Goal: Task Accomplishment & Management: Manage account settings

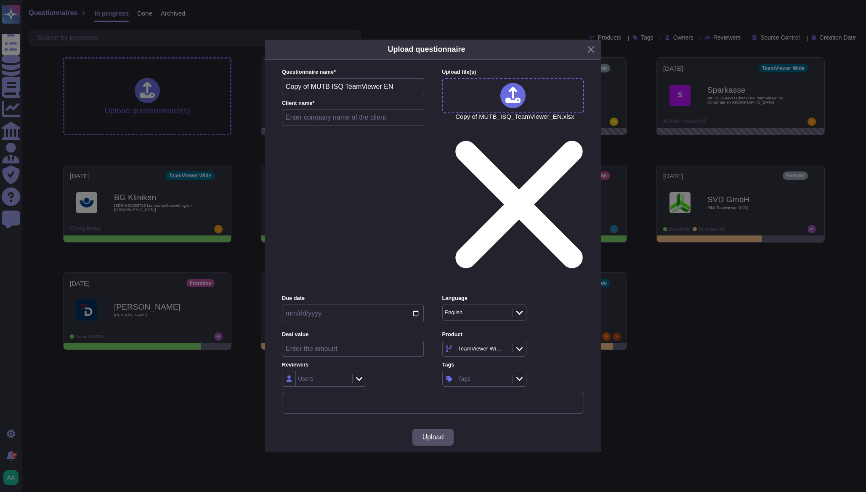
click at [339, 126] on input "text" at bounding box center [353, 117] width 142 height 17
type input "MUTB"
click at [434, 434] on span "Upload" at bounding box center [433, 437] width 21 height 7
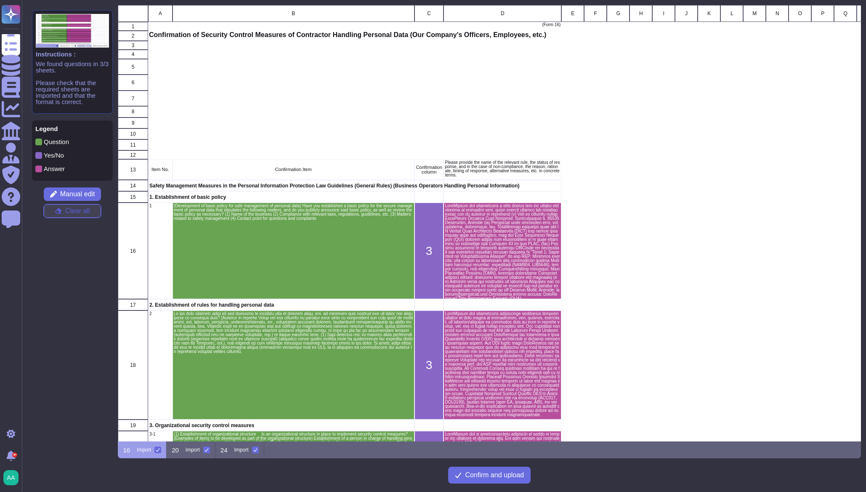
click at [62, 213] on button "Clear all" at bounding box center [72, 210] width 57 height 13
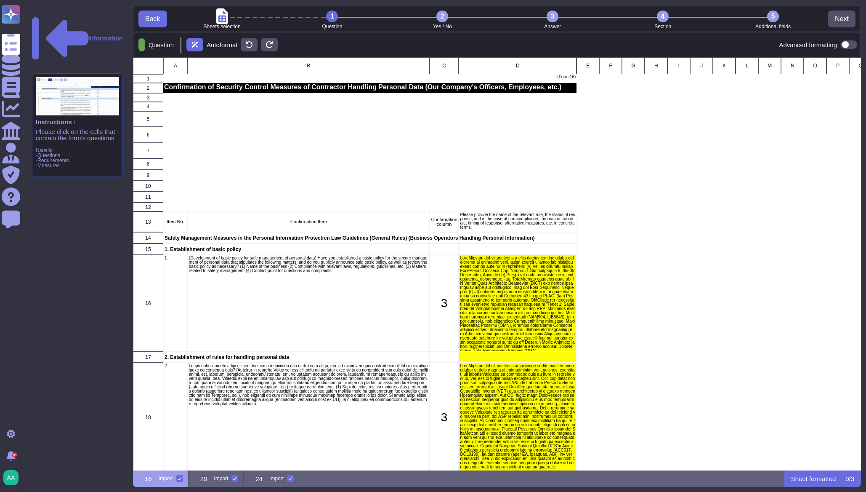
scroll to position [406, 722]
click at [158, 22] on span "Back" at bounding box center [152, 19] width 15 height 7
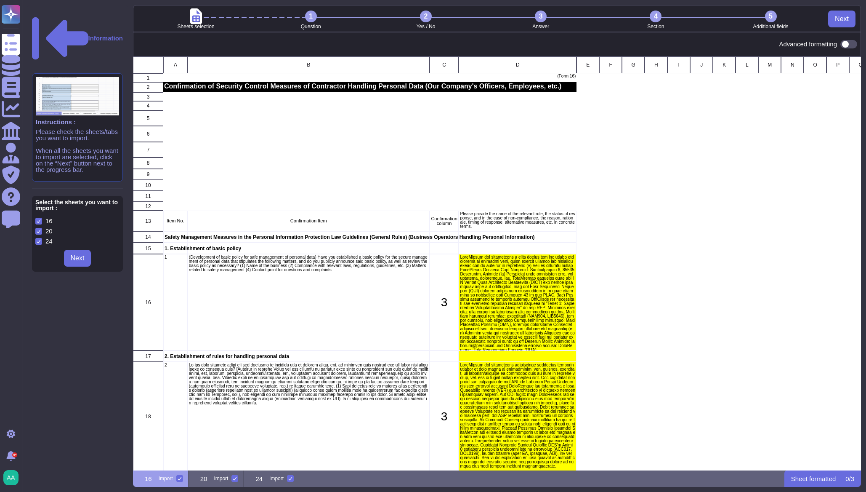
click at [88, 35] on p "Information" at bounding box center [105, 38] width 35 height 6
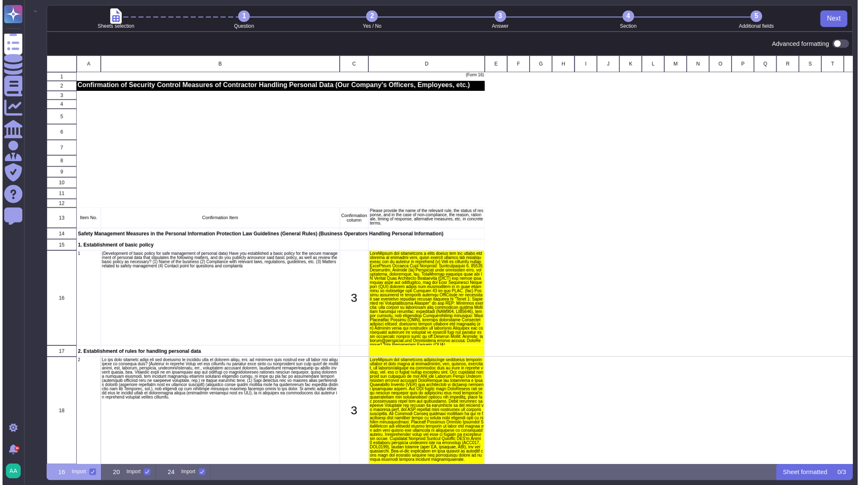
scroll to position [407, 810]
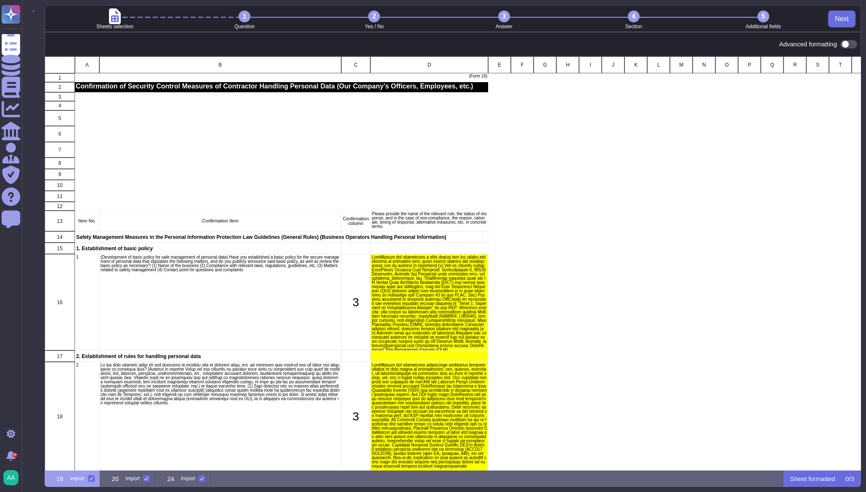
click at [44, 12] on div "Information Instructions : Please check the sheets/tabs you want to import. Whe…" at bounding box center [444, 246] width 834 height 482
click at [35, 13] on icon at bounding box center [33, 12] width 3 height 2
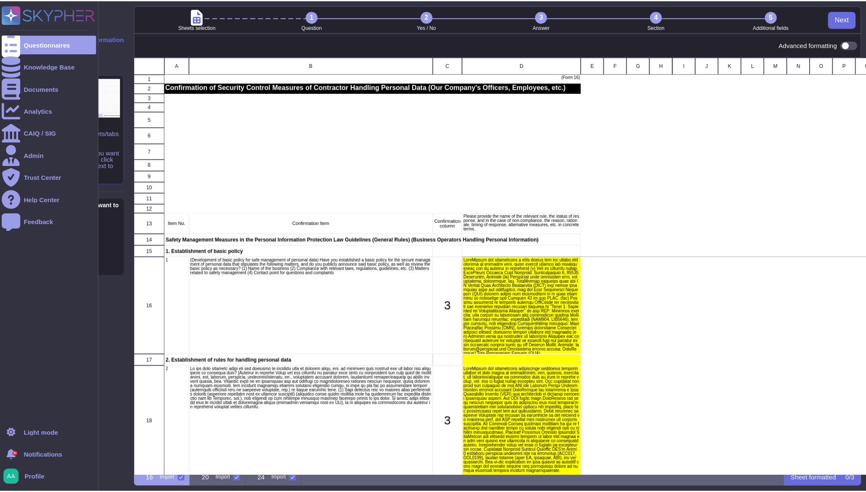
scroll to position [407, 722]
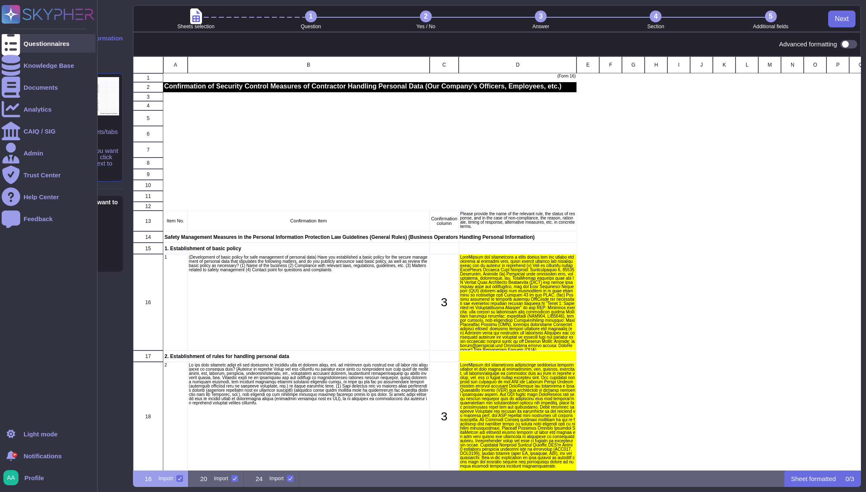
click at [7, 48] on div at bounding box center [11, 43] width 19 height 19
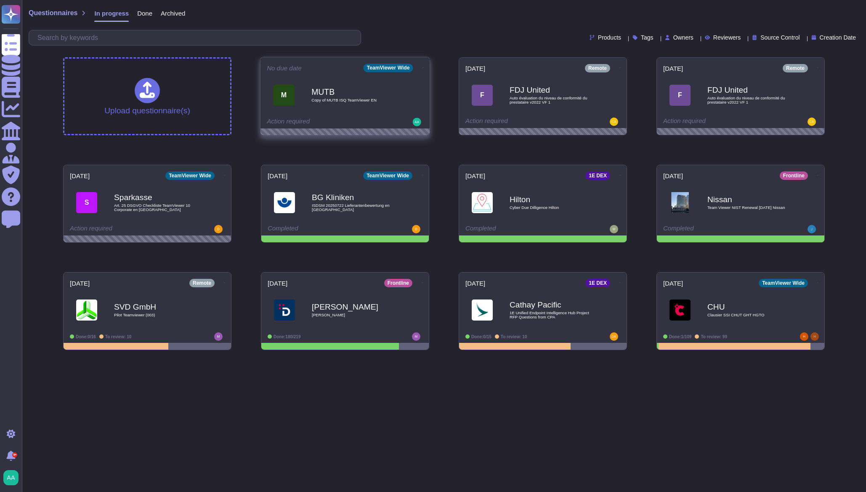
click at [423, 67] on icon at bounding box center [424, 68] width 2 height 2
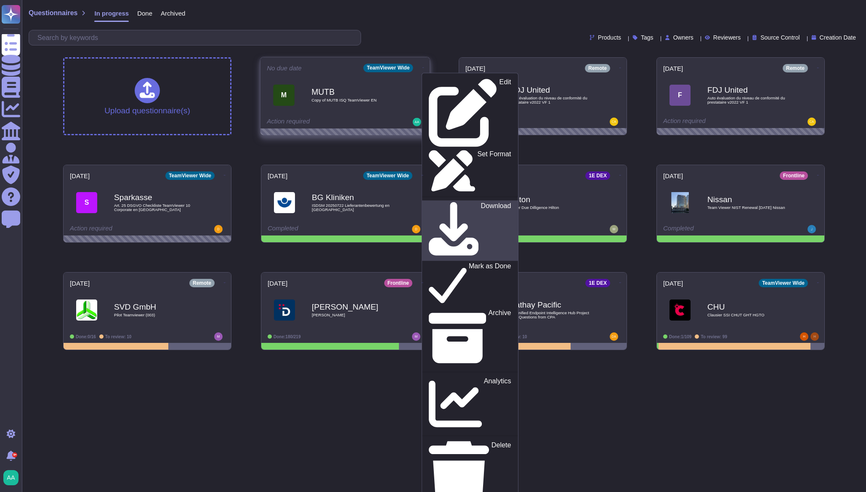
click at [481, 202] on p "Download" at bounding box center [496, 230] width 30 height 57
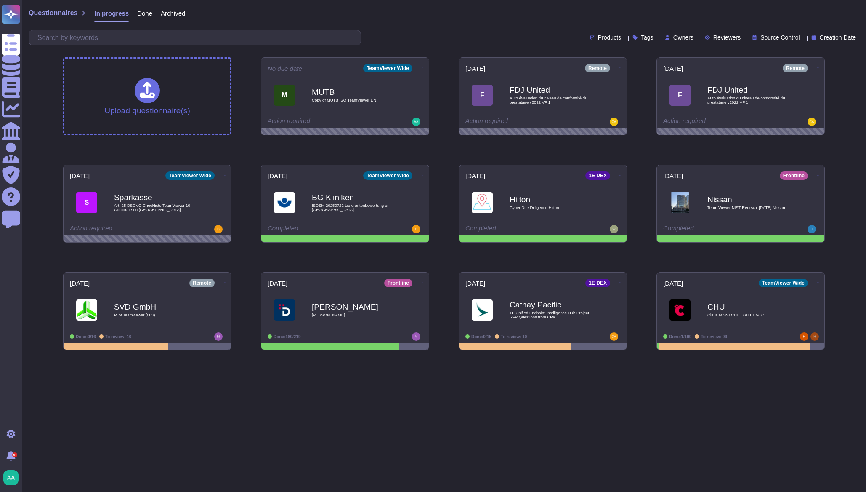
click at [424, 65] on div "No due date TeamViewer Wide Edit Set Format Download Mark as Done Archive Analy…" at bounding box center [345, 93] width 168 height 70
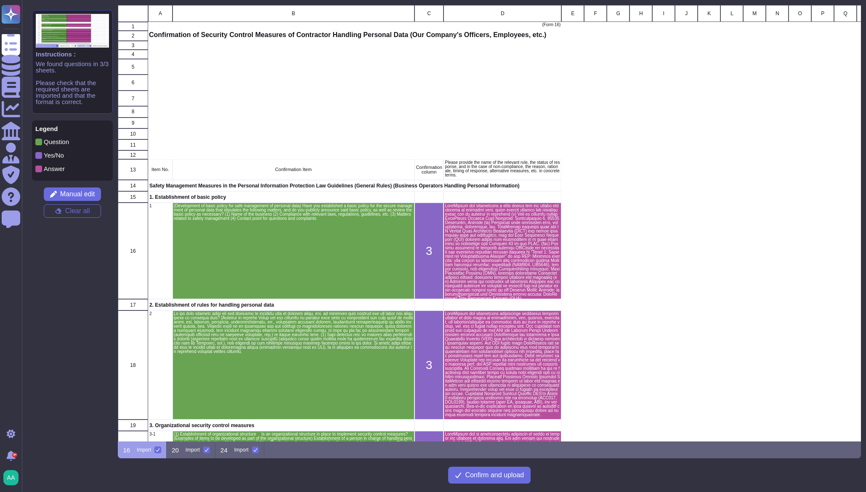
scroll to position [429, 737]
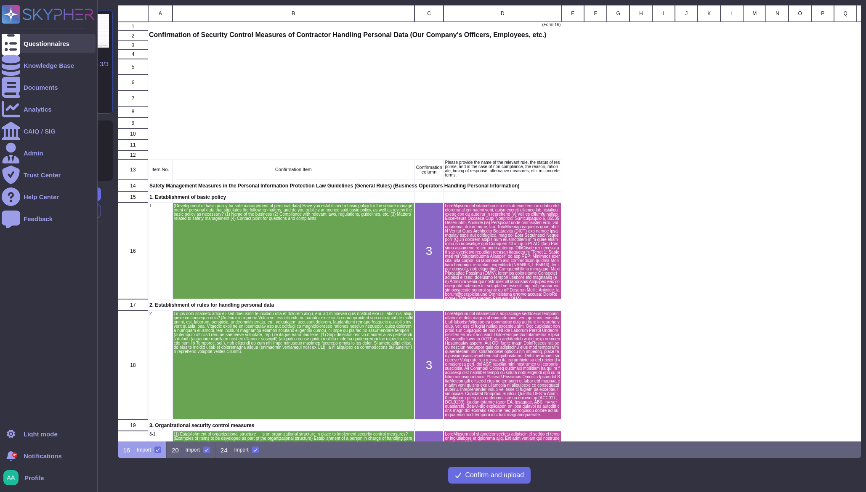
click at [8, 45] on icon at bounding box center [11, 43] width 19 height 25
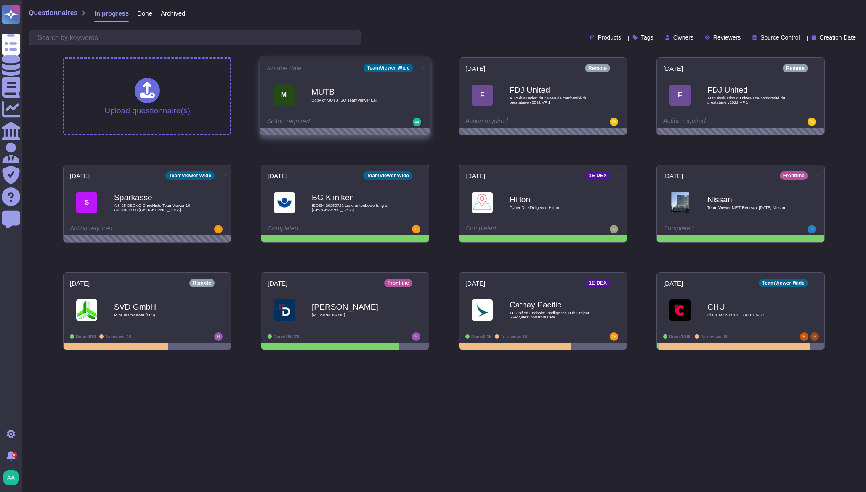
click at [423, 69] on icon at bounding box center [424, 68] width 2 height 2
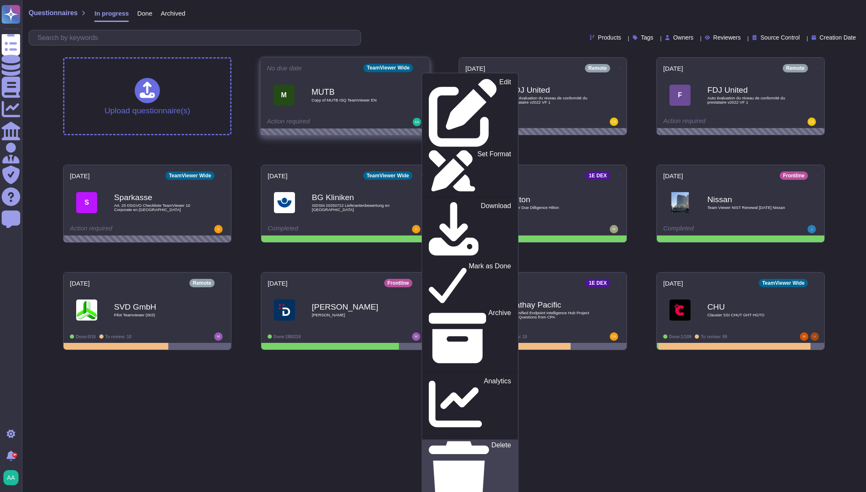
click at [492, 441] on p "Delete" at bounding box center [502, 475] width 20 height 69
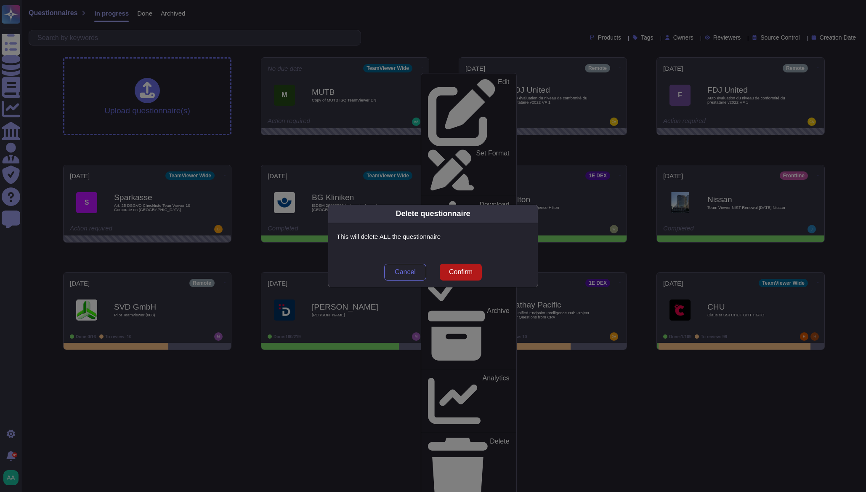
click at [450, 271] on span "Confirm" at bounding box center [461, 272] width 24 height 7
